Goal: Task Accomplishment & Management: Use online tool/utility

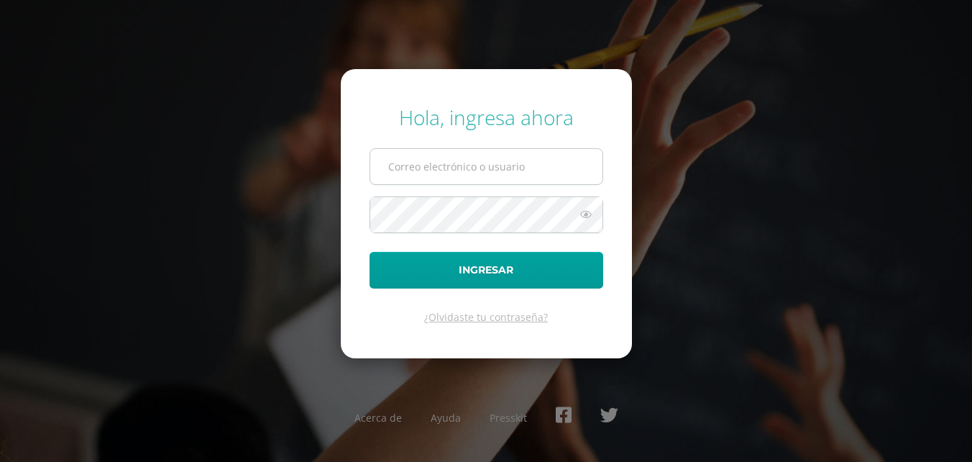
click at [449, 154] on input "text" at bounding box center [486, 166] width 232 height 35
click at [370, 252] on button "Ingresar" at bounding box center [487, 270] width 234 height 37
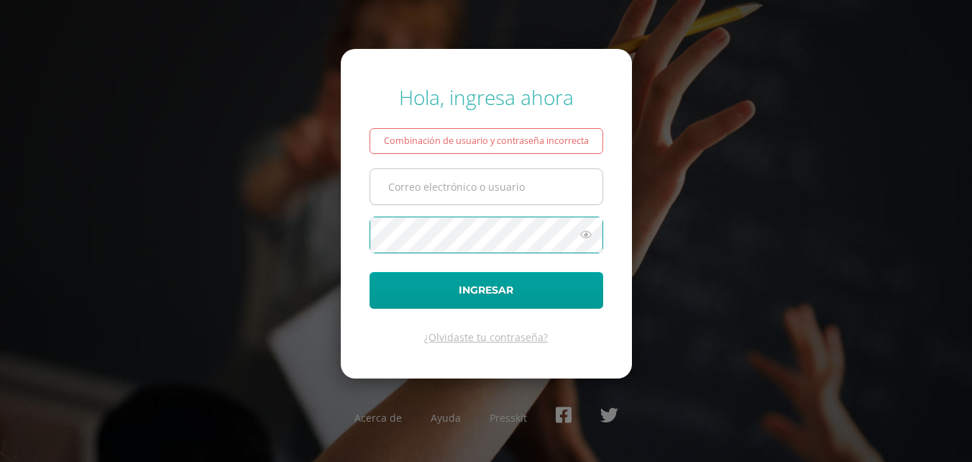
click at [445, 194] on input "text" at bounding box center [486, 186] width 232 height 35
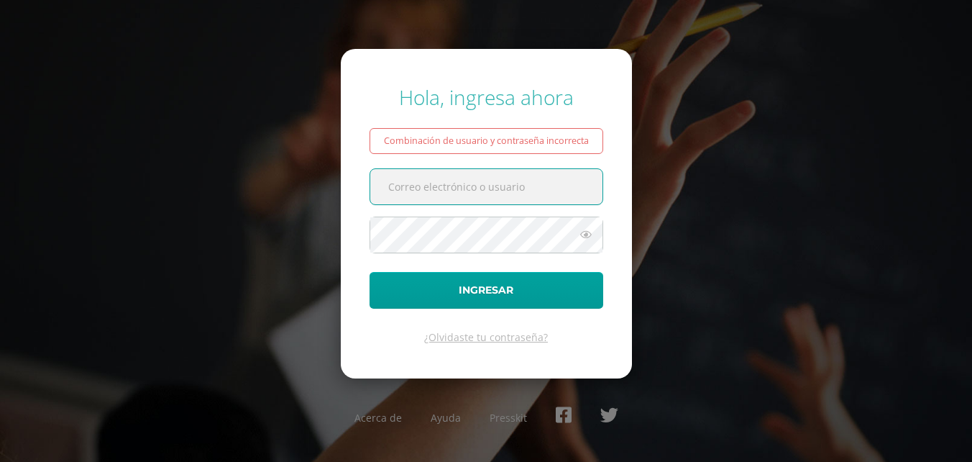
type input "lortiz@colegiost.edu.gt"
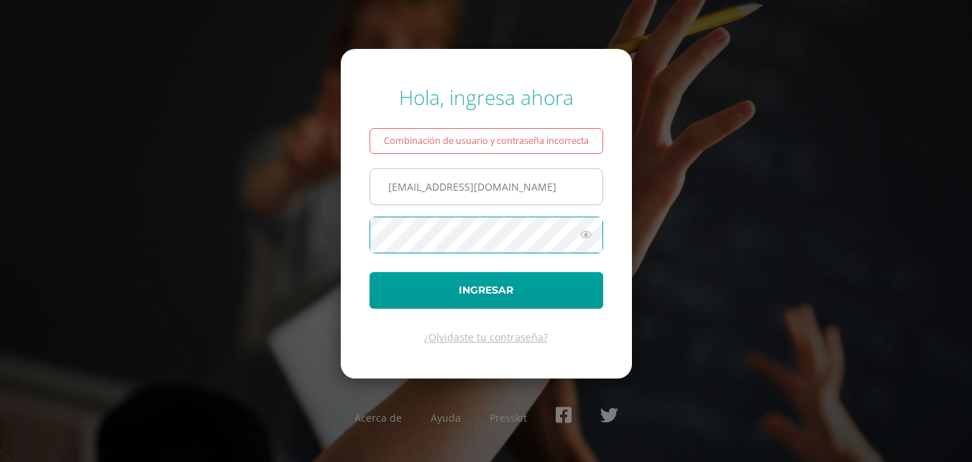
click at [370, 272] on button "Ingresar" at bounding box center [487, 290] width 234 height 37
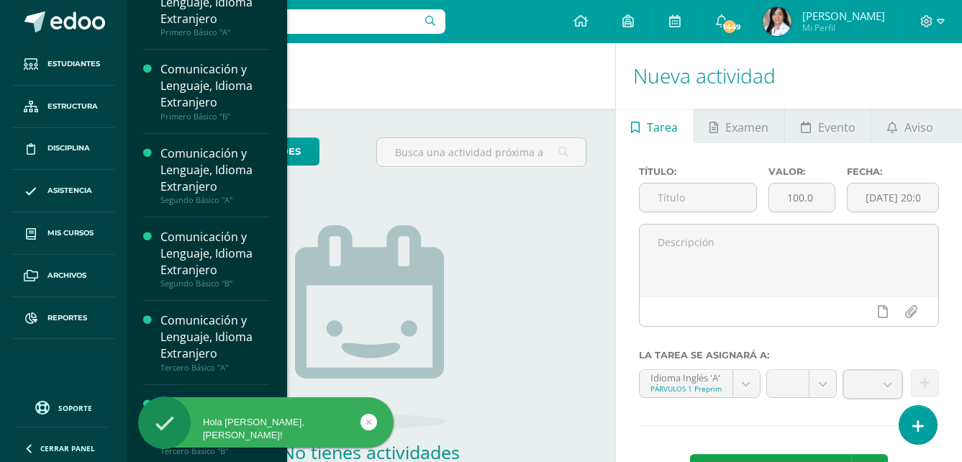
scroll to position [932, 0]
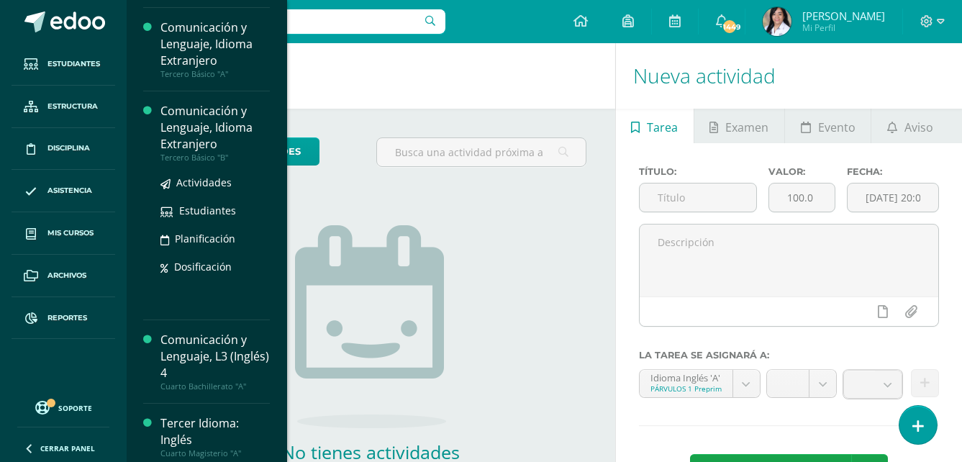
click at [206, 163] on div "Tercero Básico "B"" at bounding box center [214, 157] width 109 height 10
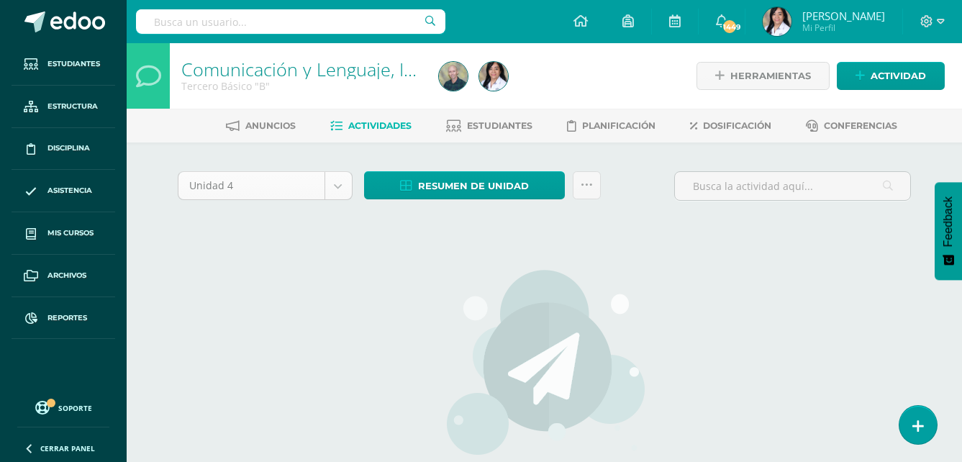
click at [332, 186] on body "Estudiantes Estructura Disciplina Asistencia Mis cursos Archivos Reportes Sopor…" at bounding box center [481, 309] width 962 height 618
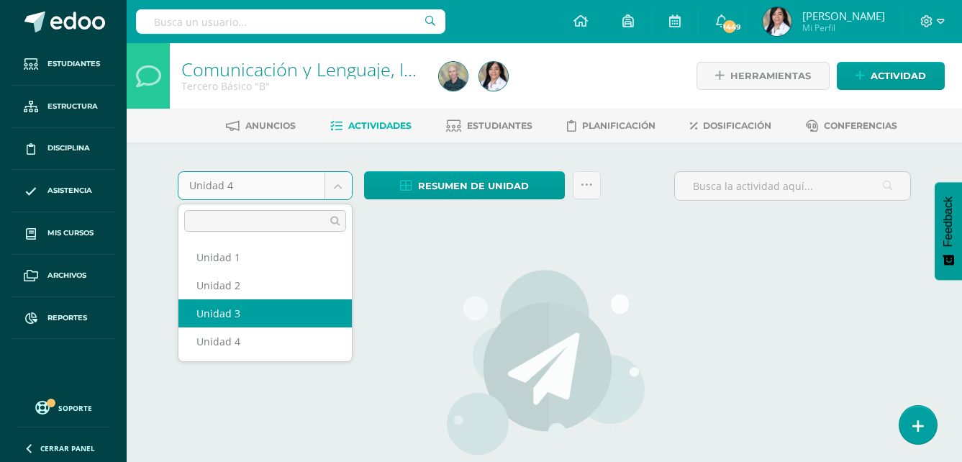
select select "Unidad 3"
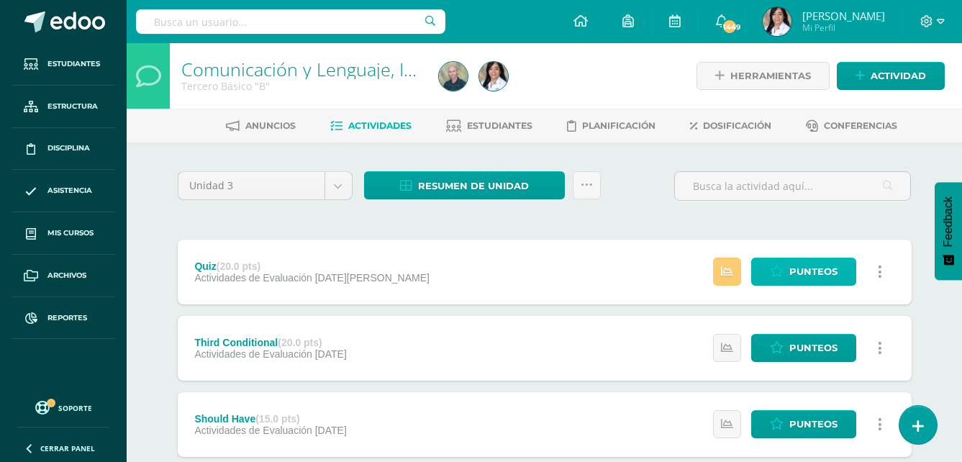
click at [779, 276] on icon at bounding box center [777, 271] width 14 height 12
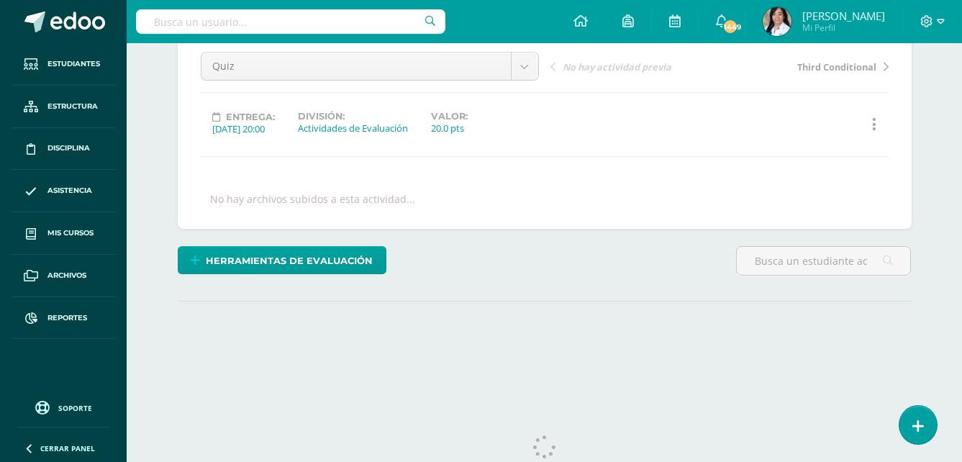
scroll to position [181, 0]
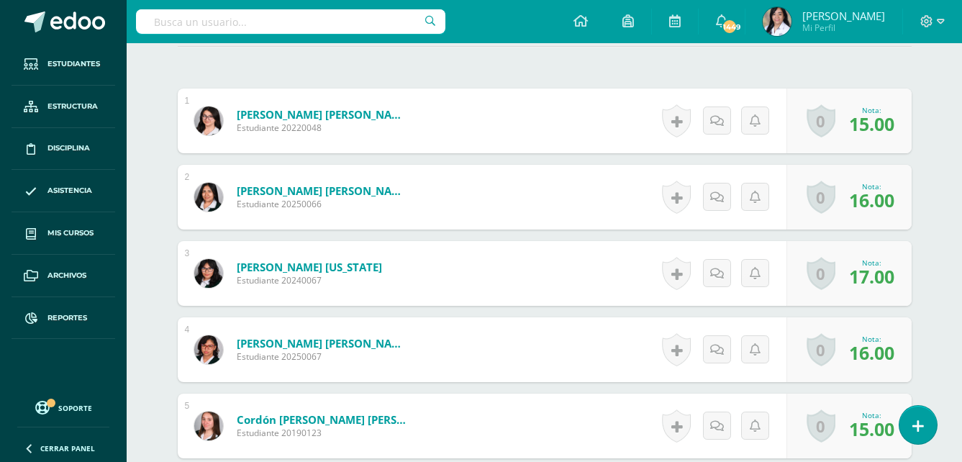
click at [878, 206] on span "16.00" at bounding box center [871, 200] width 45 height 24
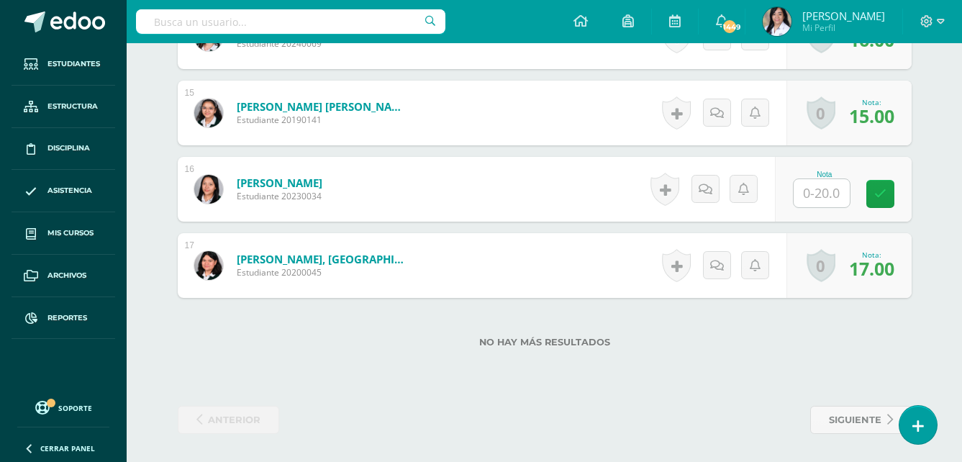
scroll to position [1473, 0]
click at [811, 198] on input "text" at bounding box center [830, 192] width 58 height 29
type input "17"
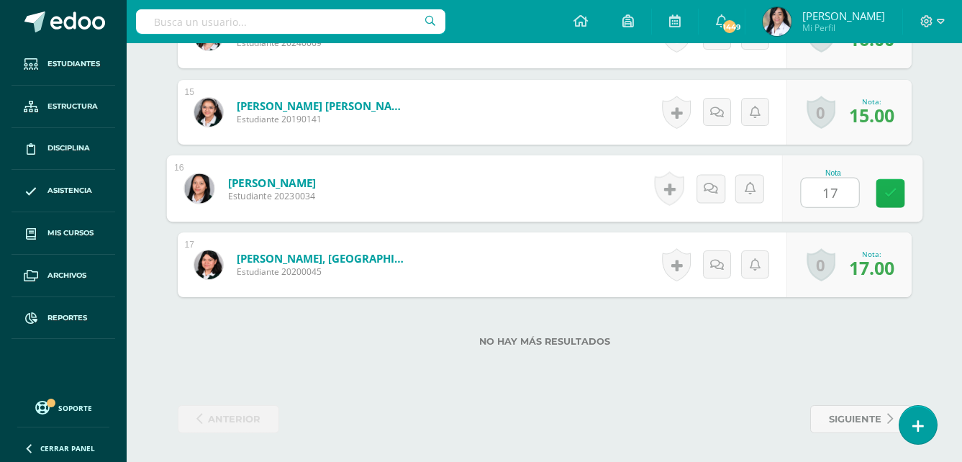
click at [887, 203] on link at bounding box center [889, 193] width 29 height 29
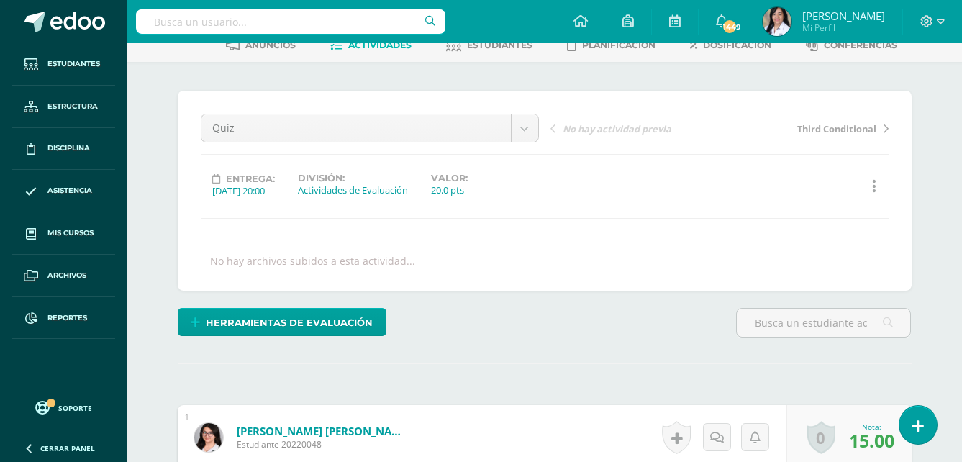
scroll to position [0, 0]
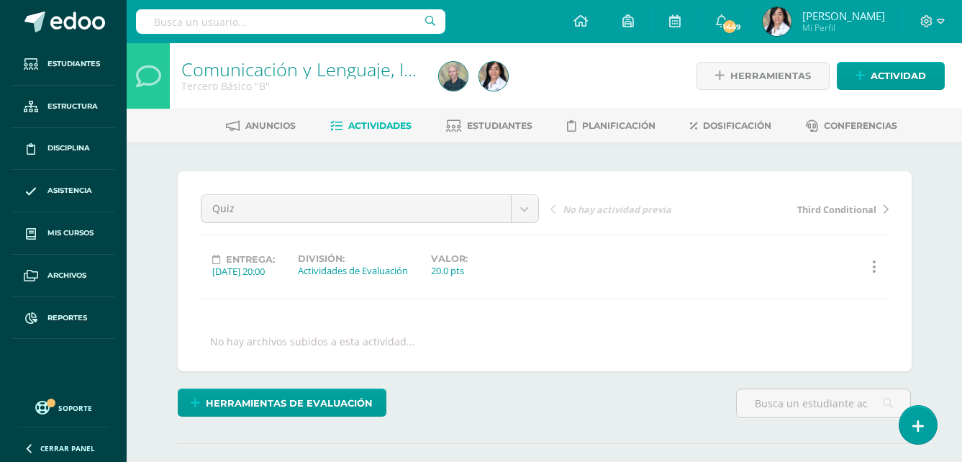
click at [368, 127] on span "Actividades" at bounding box center [379, 125] width 63 height 11
